Goal: Task Accomplishment & Management: Use online tool/utility

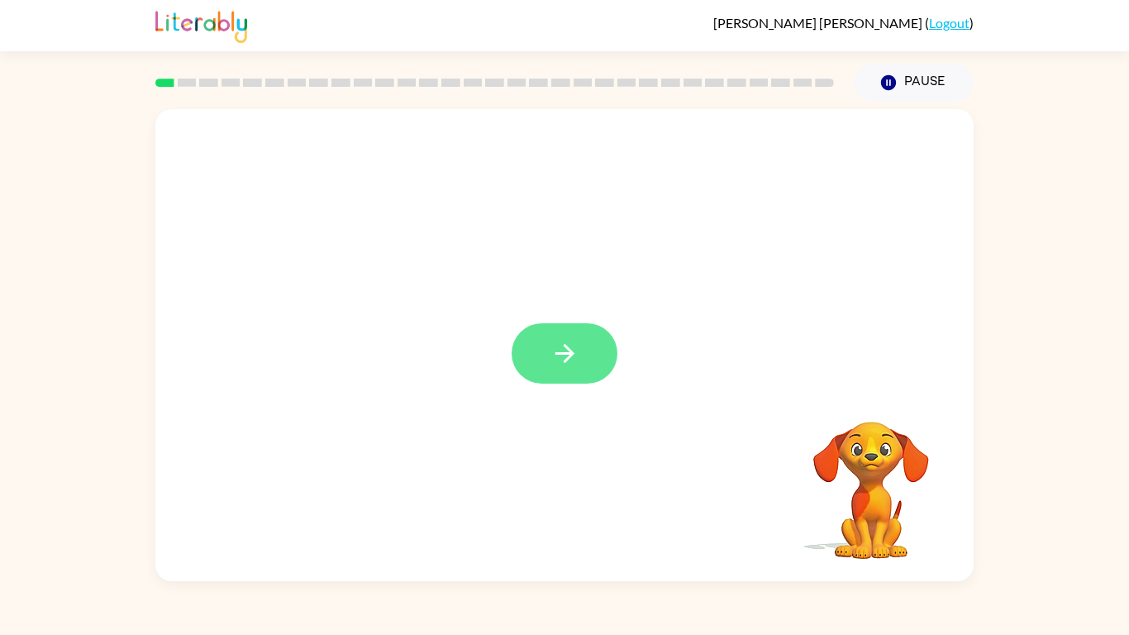
click at [582, 331] on button "button" at bounding box center [565, 353] width 106 height 60
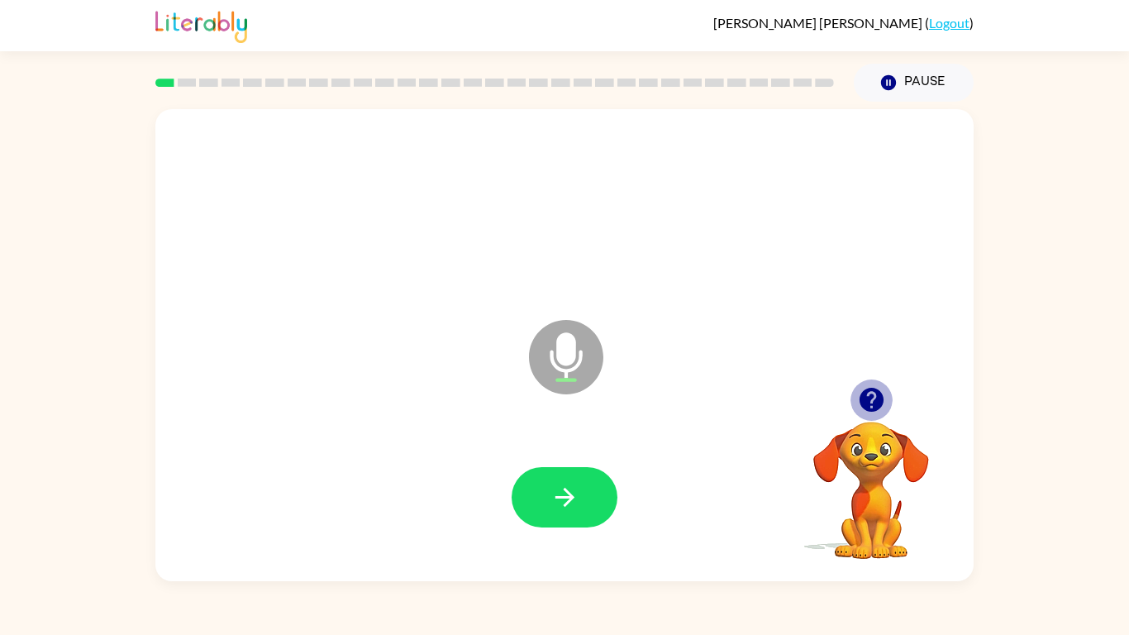
click at [884, 402] on icon "button" at bounding box center [871, 399] width 29 height 29
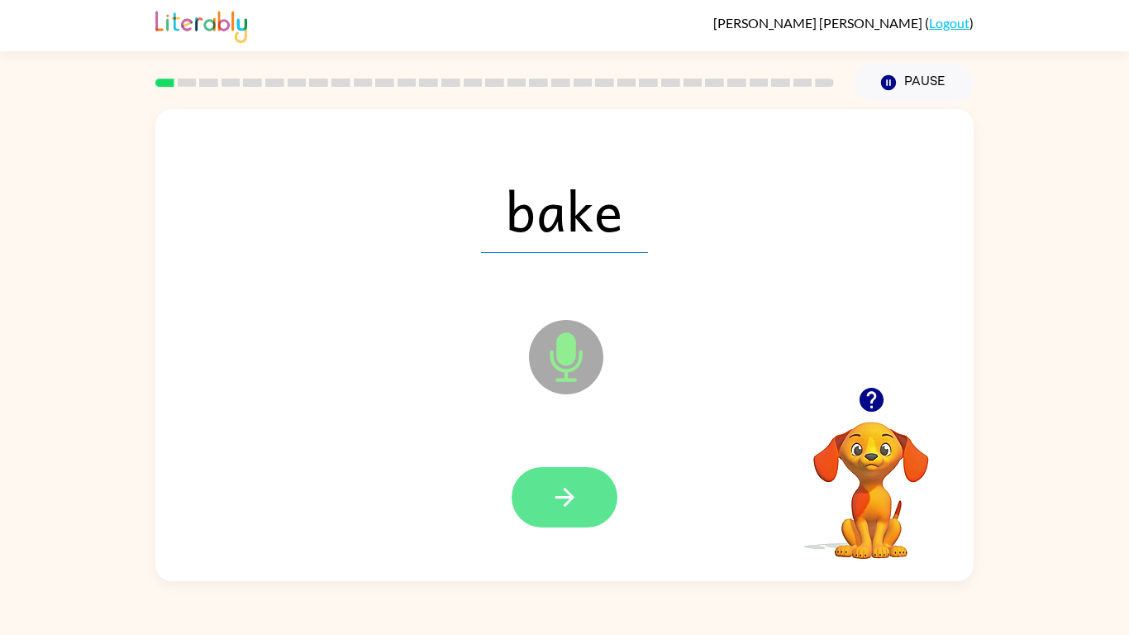
click at [576, 494] on icon "button" at bounding box center [564, 497] width 29 height 29
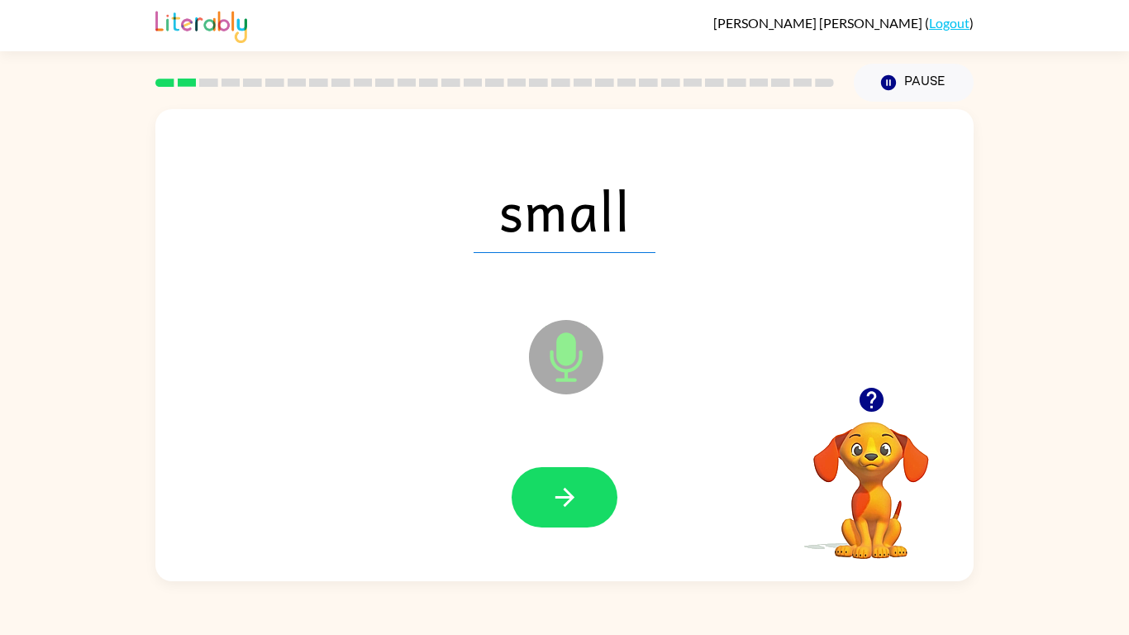
click at [576, 494] on icon "button" at bounding box center [564, 497] width 29 height 29
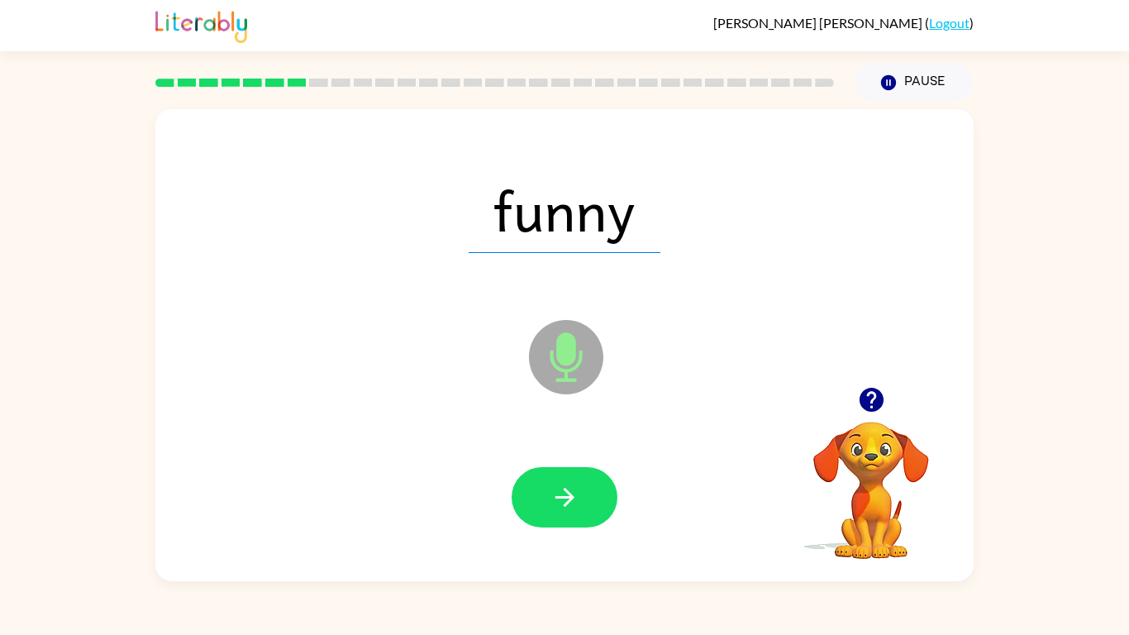
click at [576, 494] on icon "button" at bounding box center [564, 497] width 29 height 29
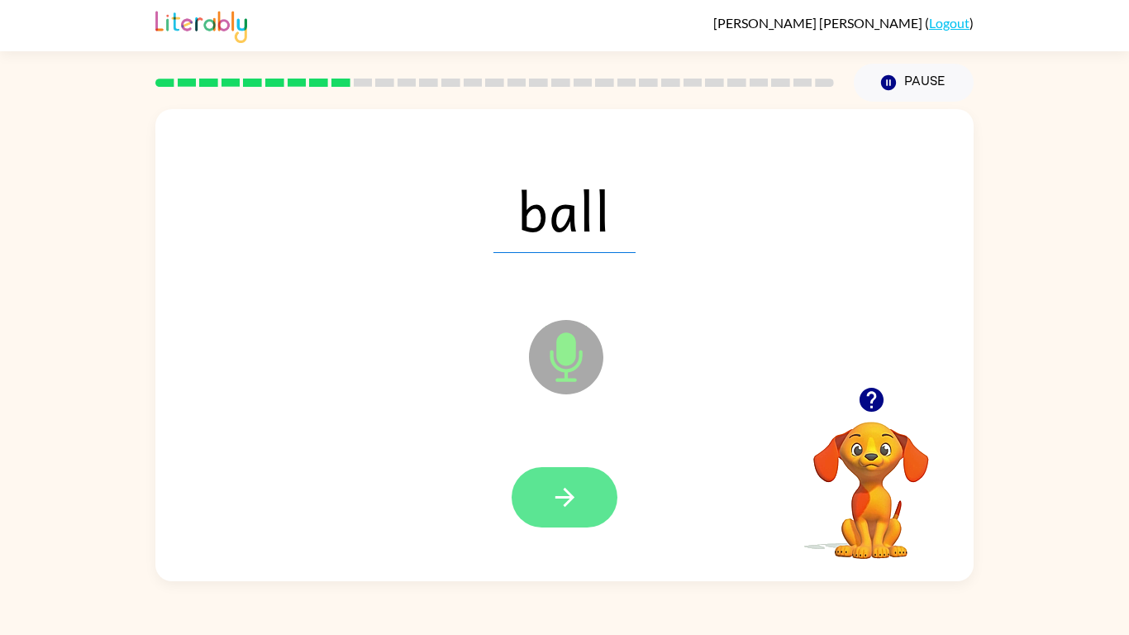
click at [575, 494] on icon "button" at bounding box center [564, 497] width 29 height 29
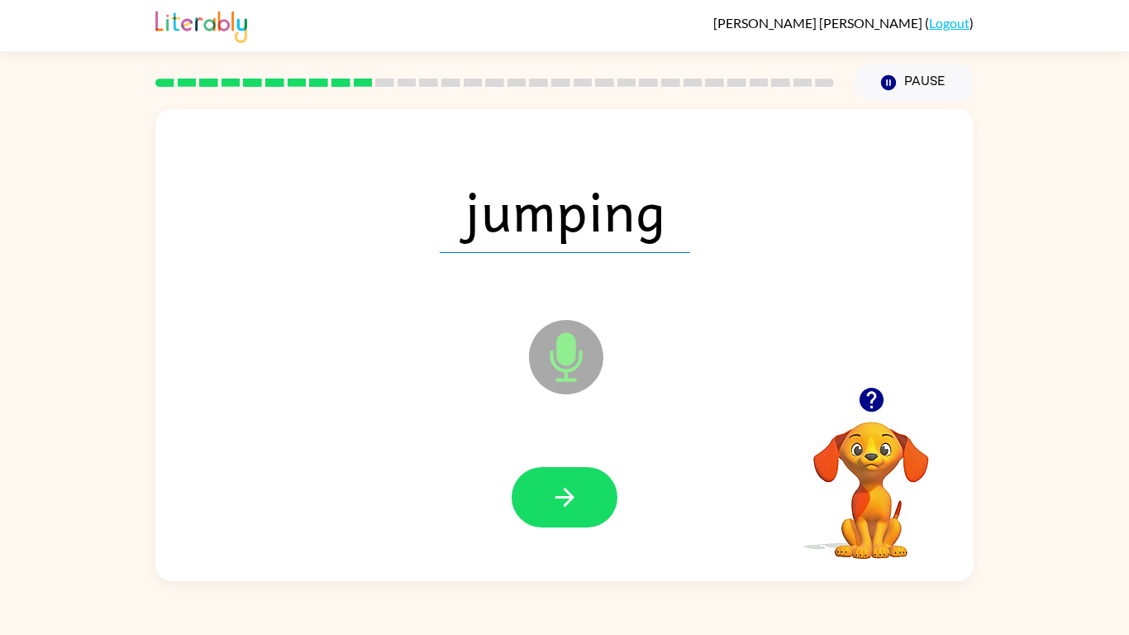
click at [575, 494] on icon "button" at bounding box center [564, 497] width 29 height 29
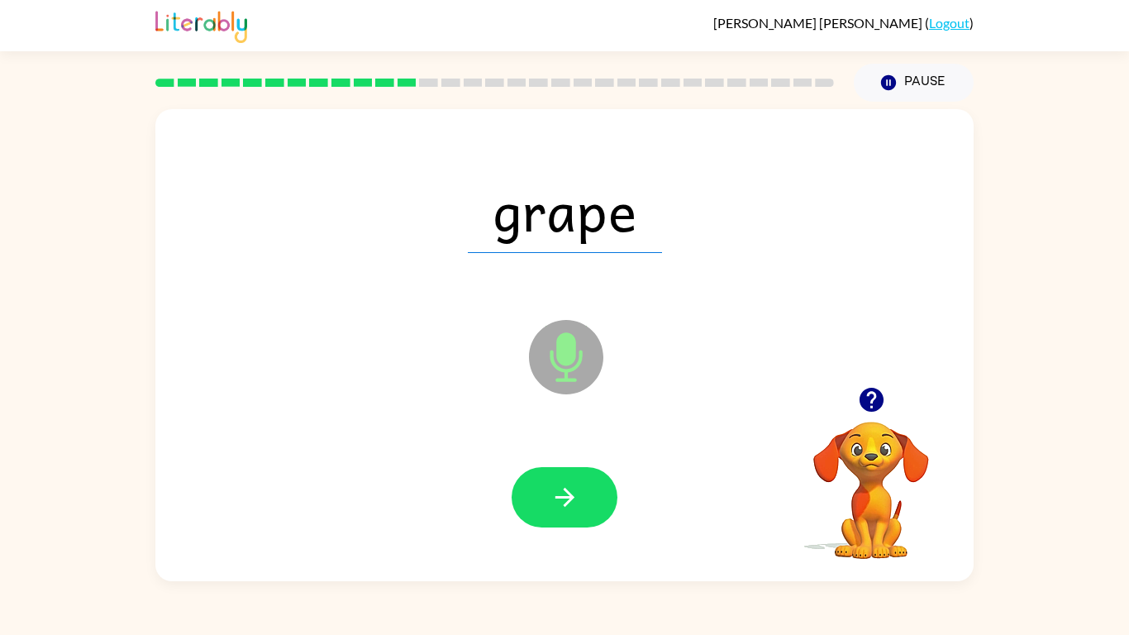
click at [575, 494] on icon "button" at bounding box center [564, 497] width 29 height 29
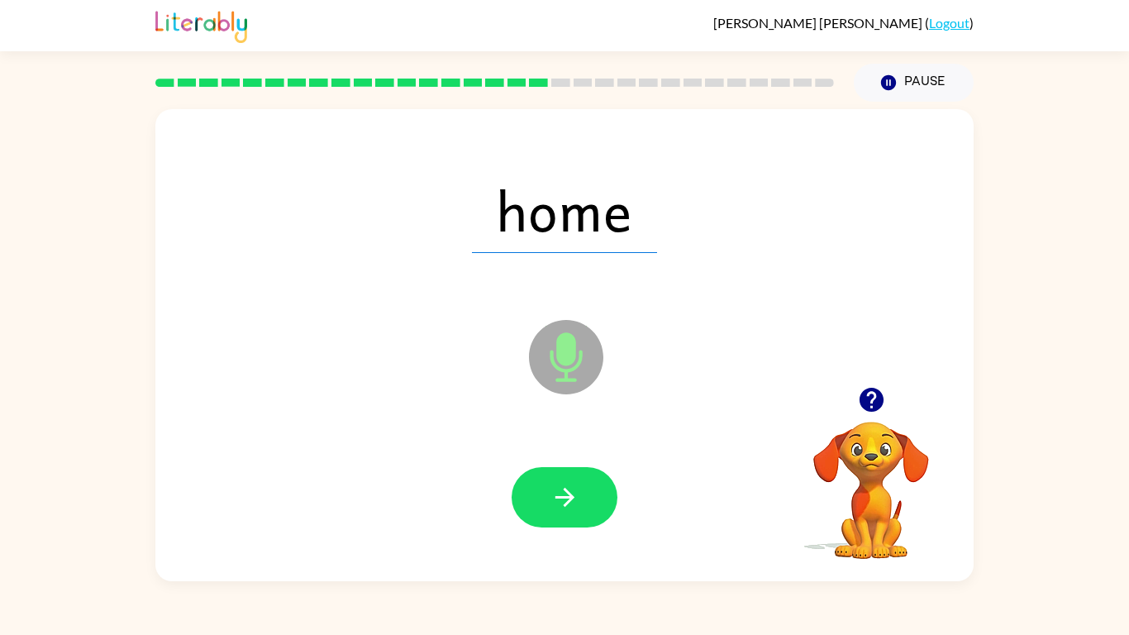
click at [575, 494] on icon "button" at bounding box center [564, 497] width 29 height 29
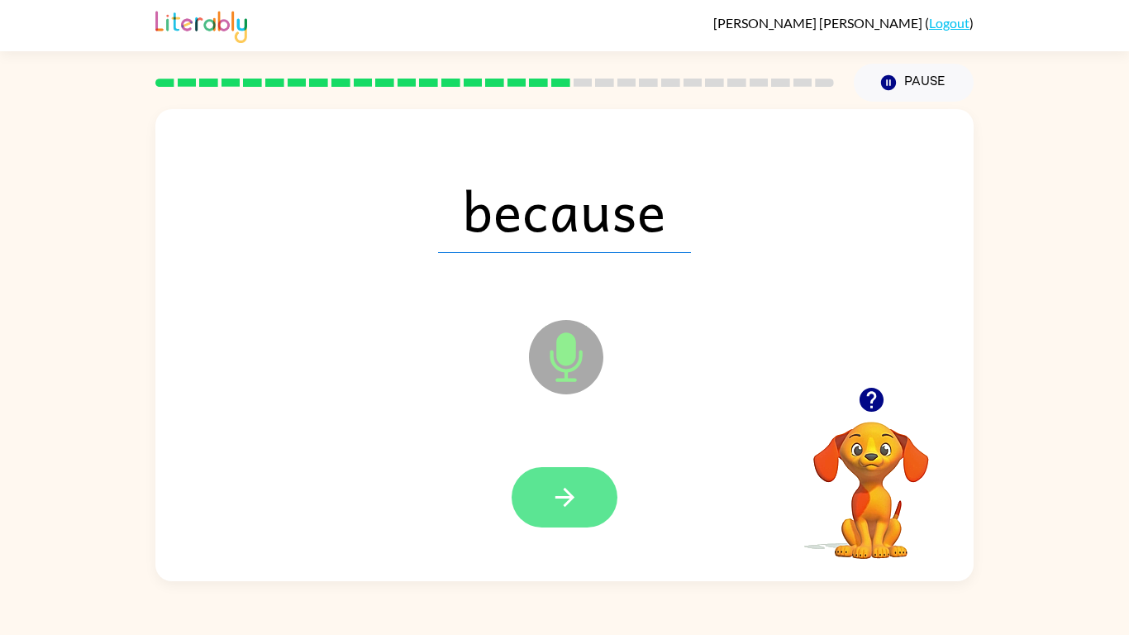
click at [555, 494] on icon "button" at bounding box center [564, 497] width 29 height 29
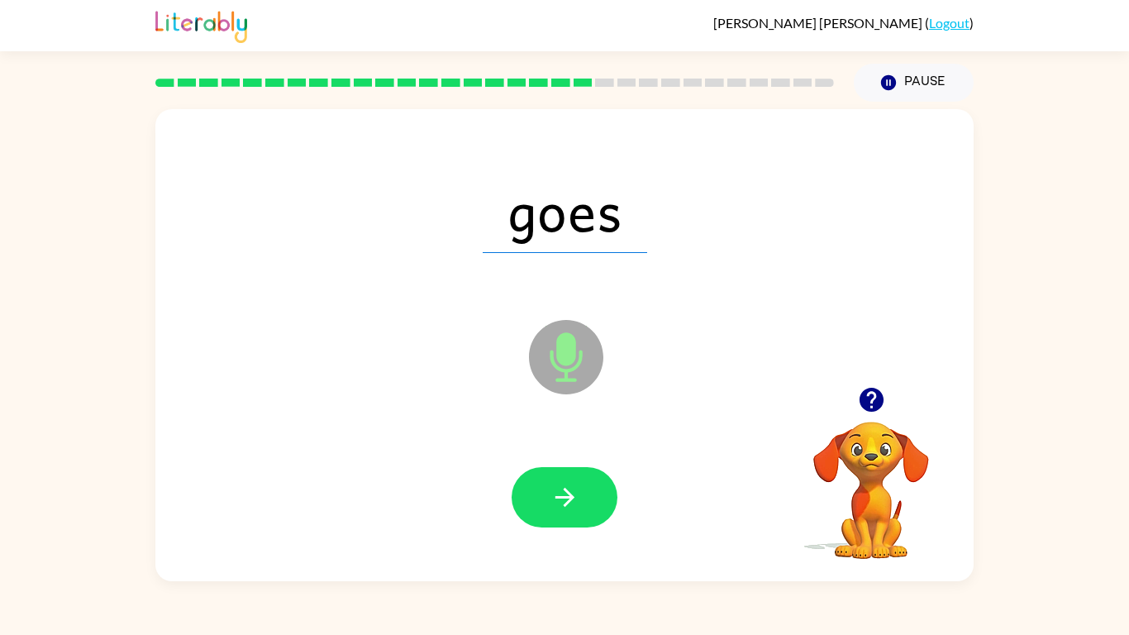
click at [555, 494] on icon "button" at bounding box center [564, 497] width 29 height 29
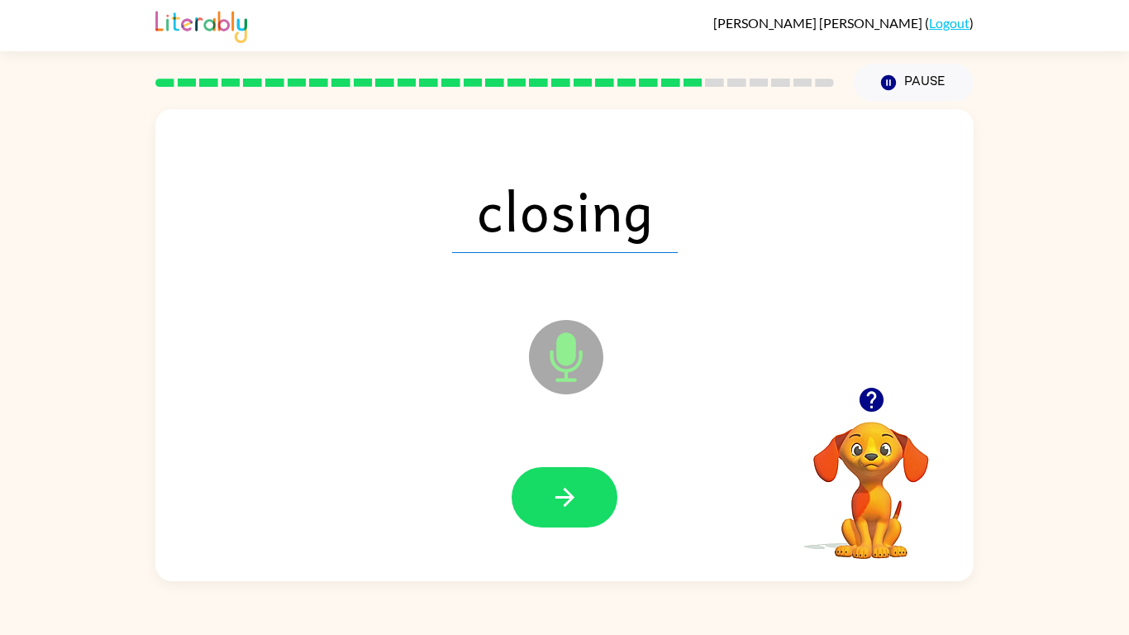
click at [555, 494] on icon "button" at bounding box center [564, 497] width 29 height 29
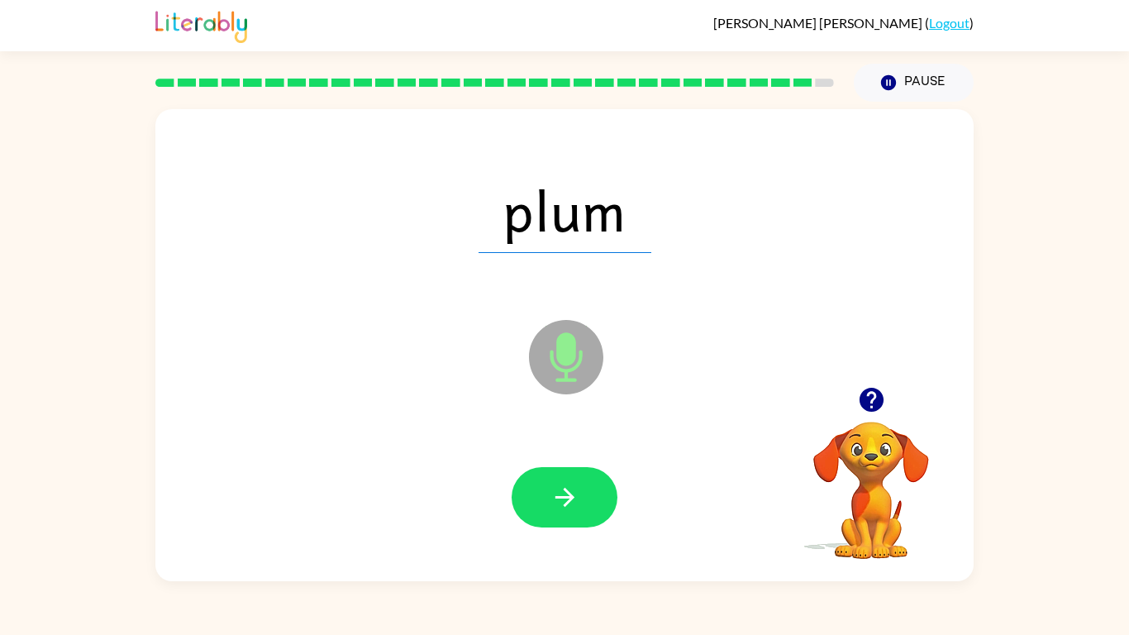
click at [555, 494] on icon "button" at bounding box center [564, 497] width 29 height 29
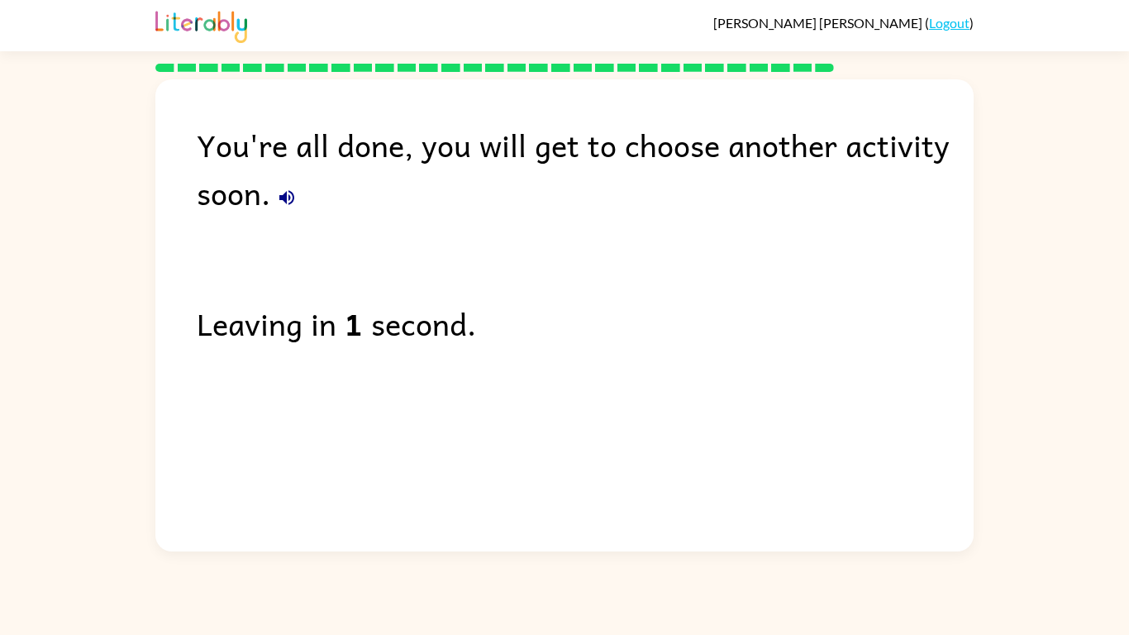
click at [290, 194] on icon "button" at bounding box center [287, 198] width 20 height 20
